Goal: Task Accomplishment & Management: Manage account settings

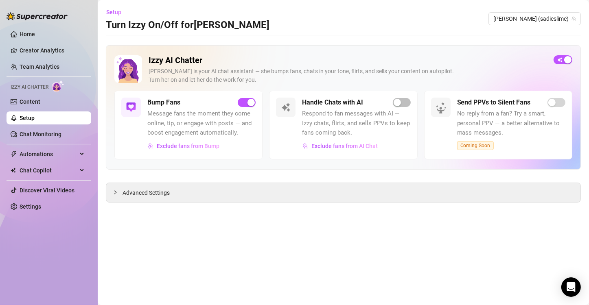
click at [26, 121] on link "Setup" at bounding box center [27, 118] width 15 height 7
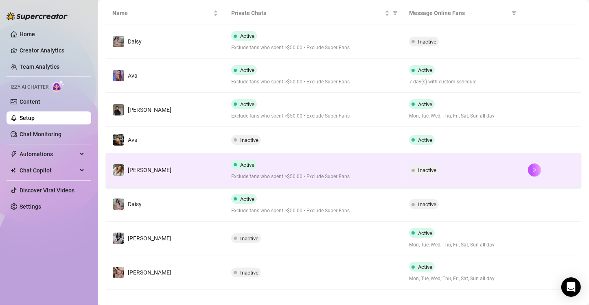
scroll to position [161, 0]
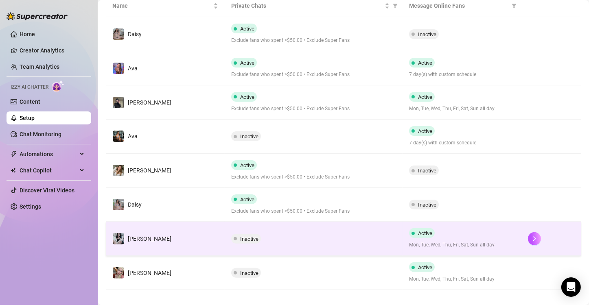
click at [246, 238] on span "Inactive" at bounding box center [249, 239] width 18 height 6
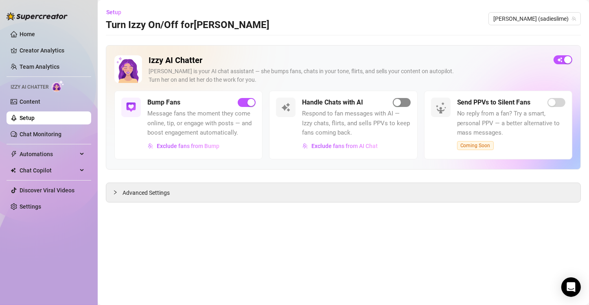
click at [396, 104] on div "button" at bounding box center [396, 102] width 7 height 7
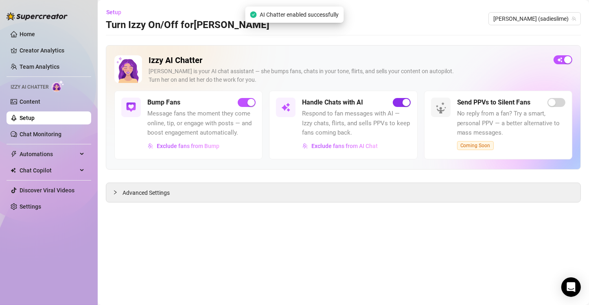
click at [403, 104] on div "button" at bounding box center [405, 102] width 7 height 7
click at [26, 204] on link "Settings" at bounding box center [31, 206] width 22 height 7
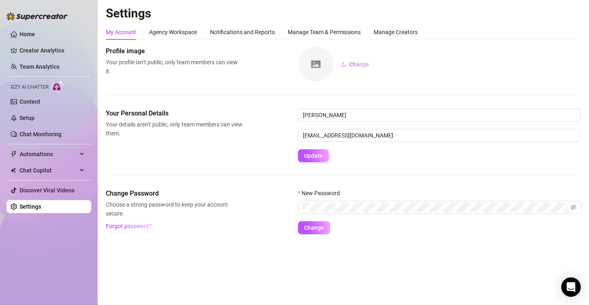
click at [313, 40] on div "My Account Agency Workspace Notifications and Reports Manage Team & Permissions…" at bounding box center [343, 129] width 475 height 210
click at [325, 33] on div "Manage Team & Permissions" at bounding box center [324, 32] width 73 height 9
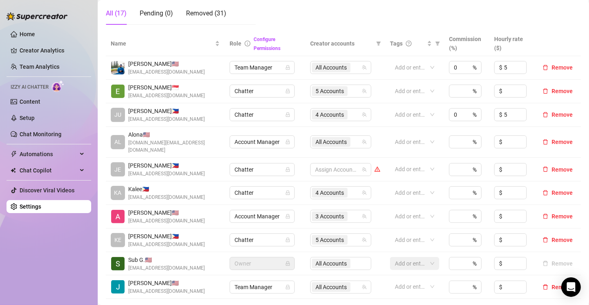
scroll to position [155, 0]
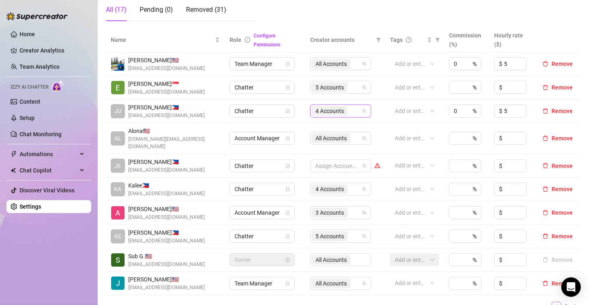
click at [349, 111] on input "search" at bounding box center [350, 111] width 2 height 10
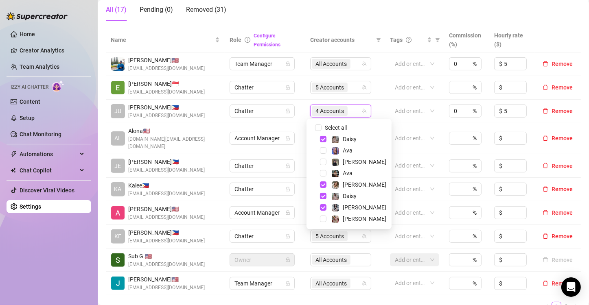
click at [371, 288] on div "Name Role Configure Permissions Creator accounts Tags Commission (%) Hourly rat…" at bounding box center [343, 170] width 475 height 284
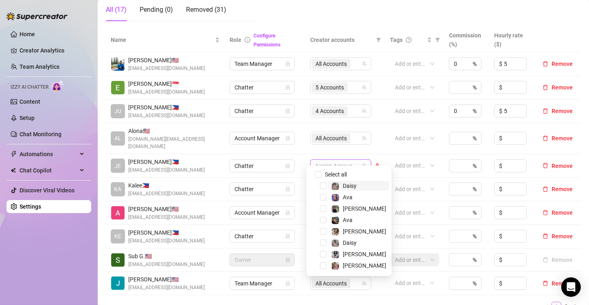
click at [334, 160] on div at bounding box center [336, 165] width 49 height 11
click at [350, 193] on div "Ava" at bounding box center [348, 197] width 10 height 10
click at [356, 216] on span "Ava" at bounding box center [358, 220] width 61 height 10
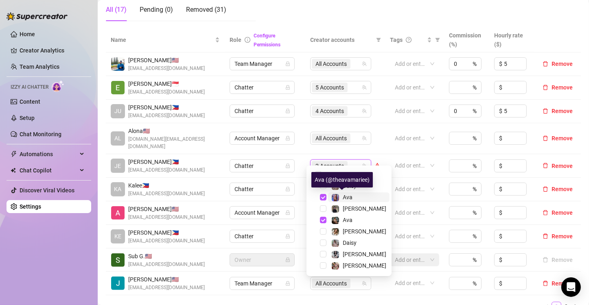
click at [351, 197] on span "Ava" at bounding box center [348, 197] width 10 height 7
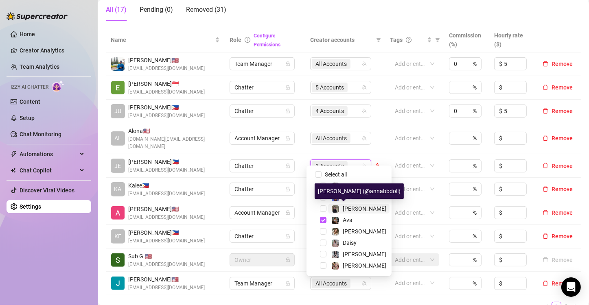
click at [354, 205] on span "[PERSON_NAME]" at bounding box center [365, 208] width 44 height 7
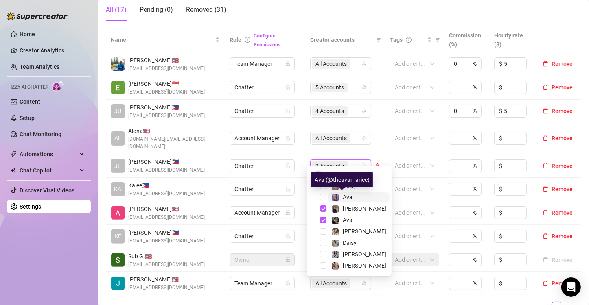
click at [337, 196] on img at bounding box center [335, 197] width 7 height 7
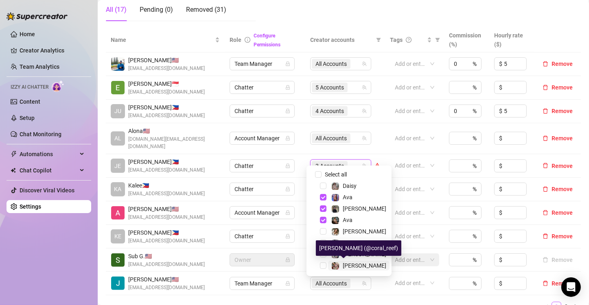
click at [345, 265] on span "[PERSON_NAME]" at bounding box center [365, 265] width 44 height 7
